Goal: Information Seeking & Learning: Learn about a topic

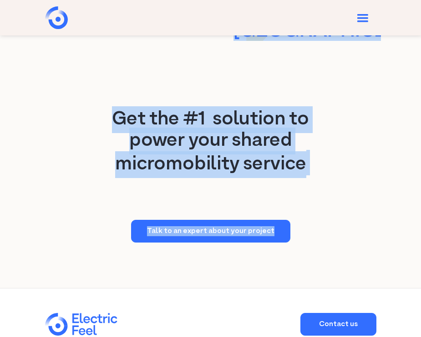
scroll to position [1998, 0]
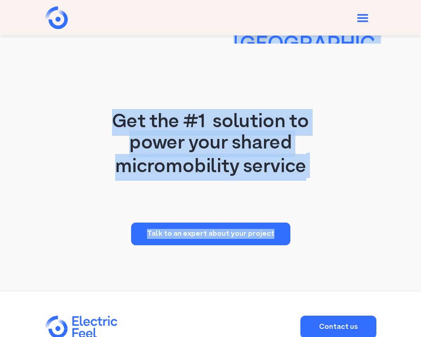
drag, startPoint x: 50, startPoint y: 99, endPoint x: 291, endPoint y: 236, distance: 277.3
copy div "The reliable way to make light electric vehicles easy to use. Get a demo Discov…"
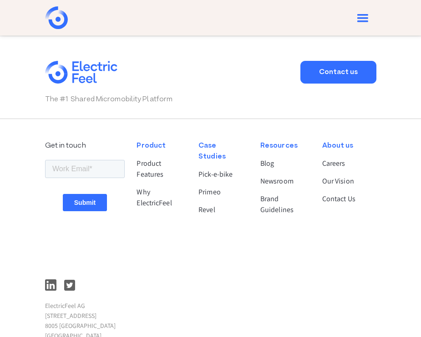
scroll to position [2315, 0]
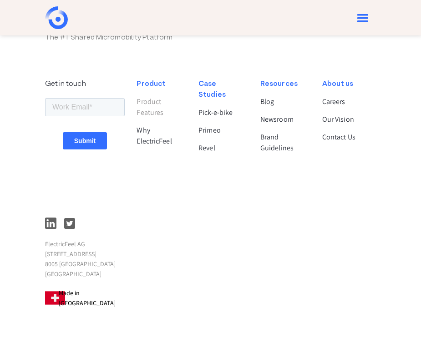
click at [148, 96] on link "Product Features" at bounding box center [159, 107] width 46 height 22
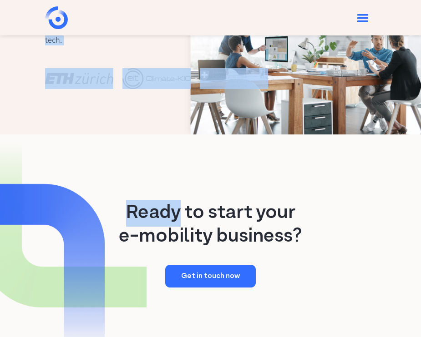
scroll to position [1440, 0]
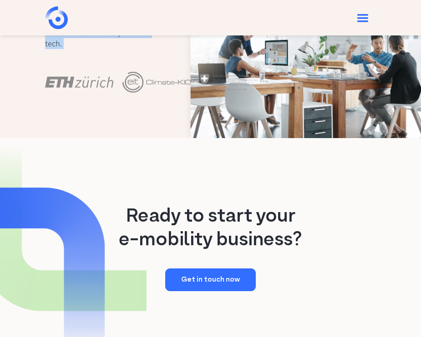
drag, startPoint x: 119, startPoint y: 96, endPoint x: 116, endPoint y: 55, distance: 41.5
copy div "The leading technology for your shared micromobility service Seamless rider exp…"
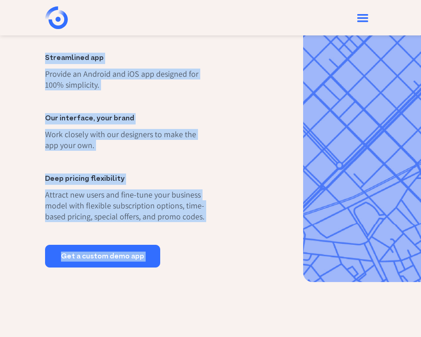
scroll to position [0, 0]
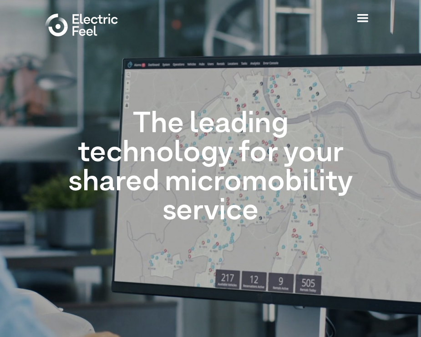
click at [363, 17] on div "menu" at bounding box center [362, 18] width 17 height 17
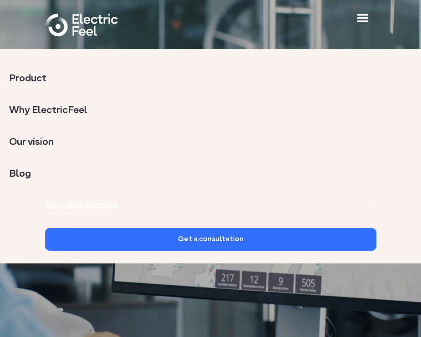
click at [51, 112] on link "Why ElectricFeel" at bounding box center [210, 110] width 402 height 27
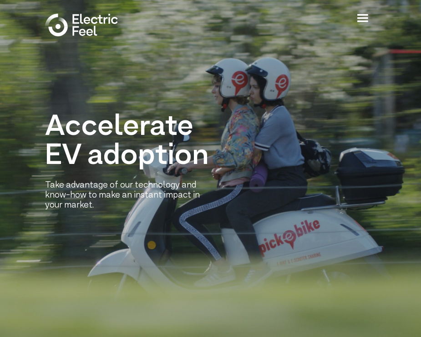
click at [372, 15] on div "menu" at bounding box center [362, 18] width 27 height 27
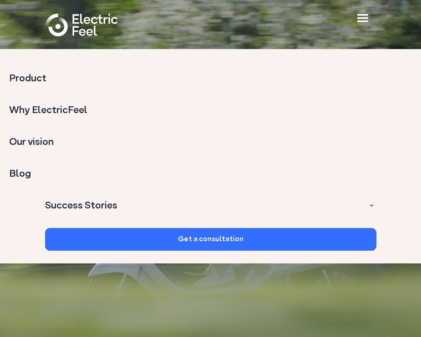
click at [47, 81] on link "Product" at bounding box center [210, 78] width 402 height 27
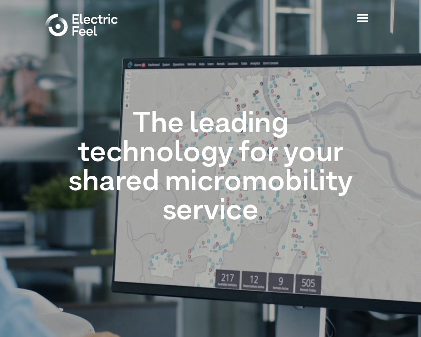
click at [367, 20] on div "menu" at bounding box center [362, 18] width 17 height 17
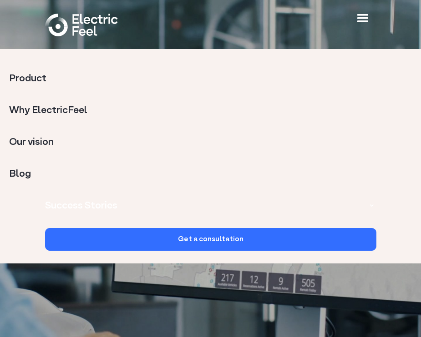
click at [77, 107] on link "Why ElectricFeel" at bounding box center [210, 110] width 402 height 27
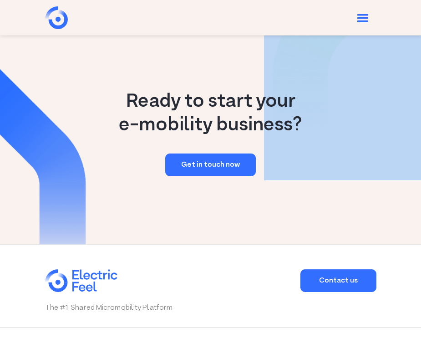
scroll to position [1451, 0]
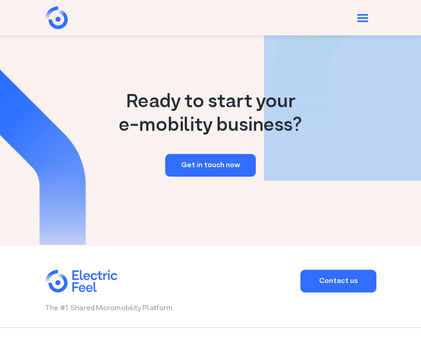
drag, startPoint x: 49, startPoint y: 114, endPoint x: 124, endPoint y: 50, distance: 99.0
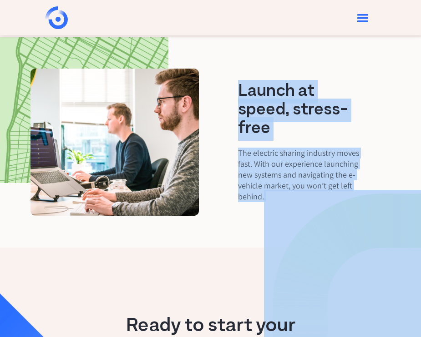
scroll to position [1113, 0]
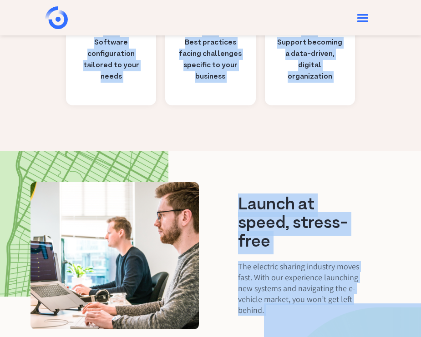
copy div "Loremipsum DO sitametc Adip elitseddo ei tem incididunt utl etdo-mag al enim ad…"
